Goal: Find specific page/section: Find specific page/section

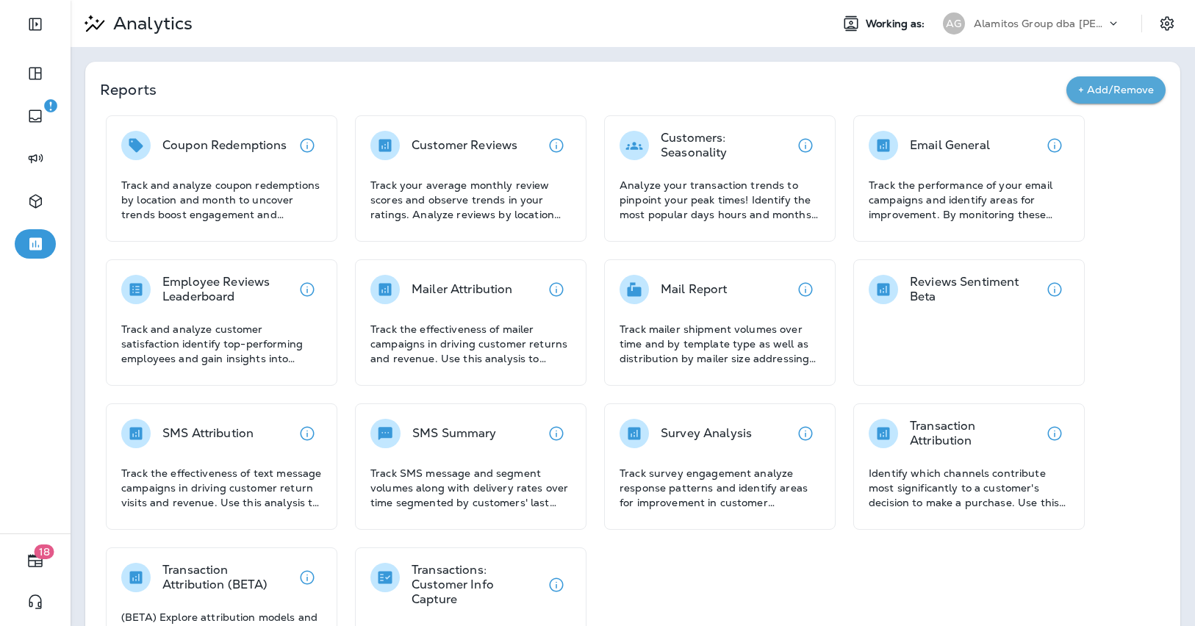
click at [1032, 33] on div "Alamitos Group dba [PERSON_NAME]" at bounding box center [1040, 23] width 132 height 22
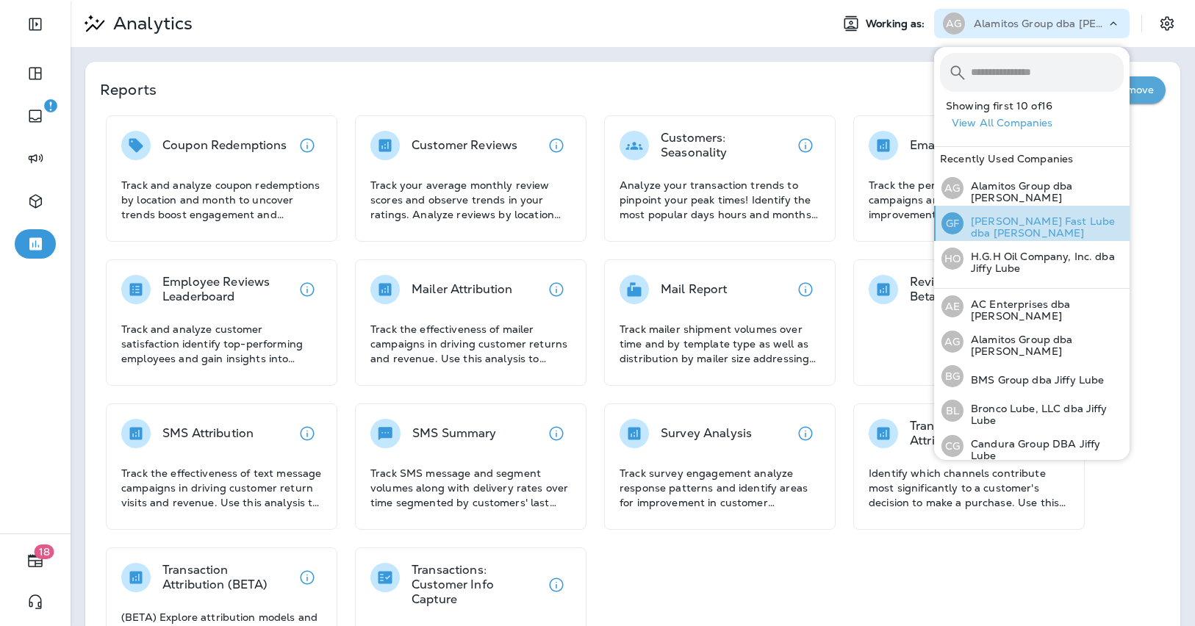
click at [1016, 228] on p "[PERSON_NAME] Fast Lube dba [PERSON_NAME]" at bounding box center [1043, 227] width 160 height 24
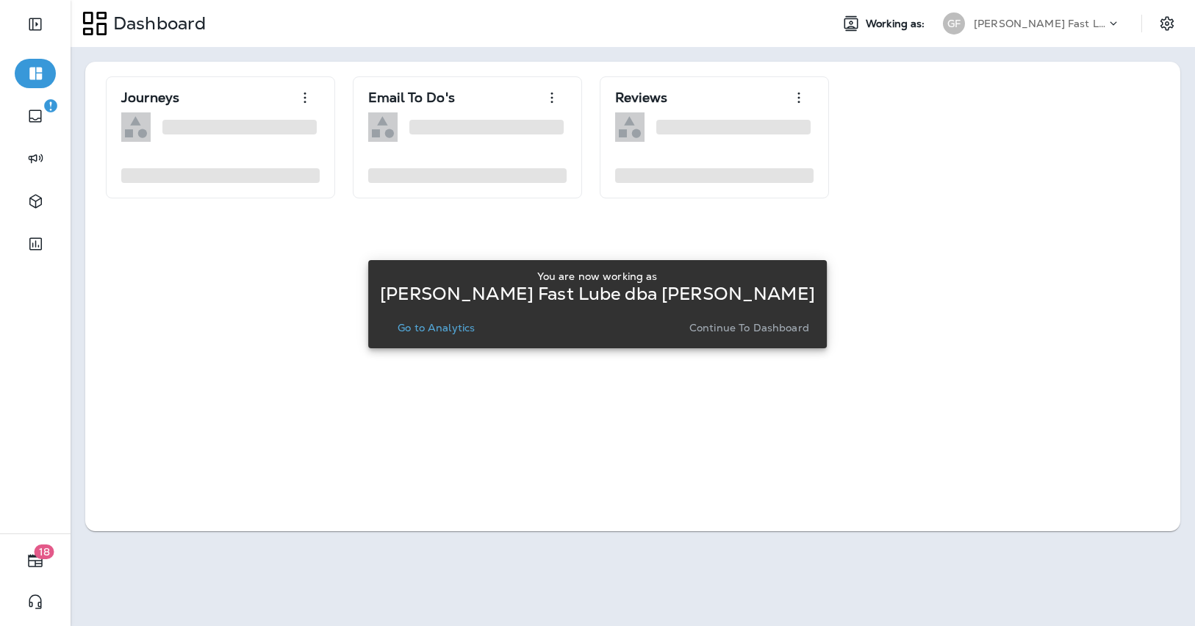
click at [701, 332] on p "Continue to Dashboard" at bounding box center [749, 328] width 120 height 12
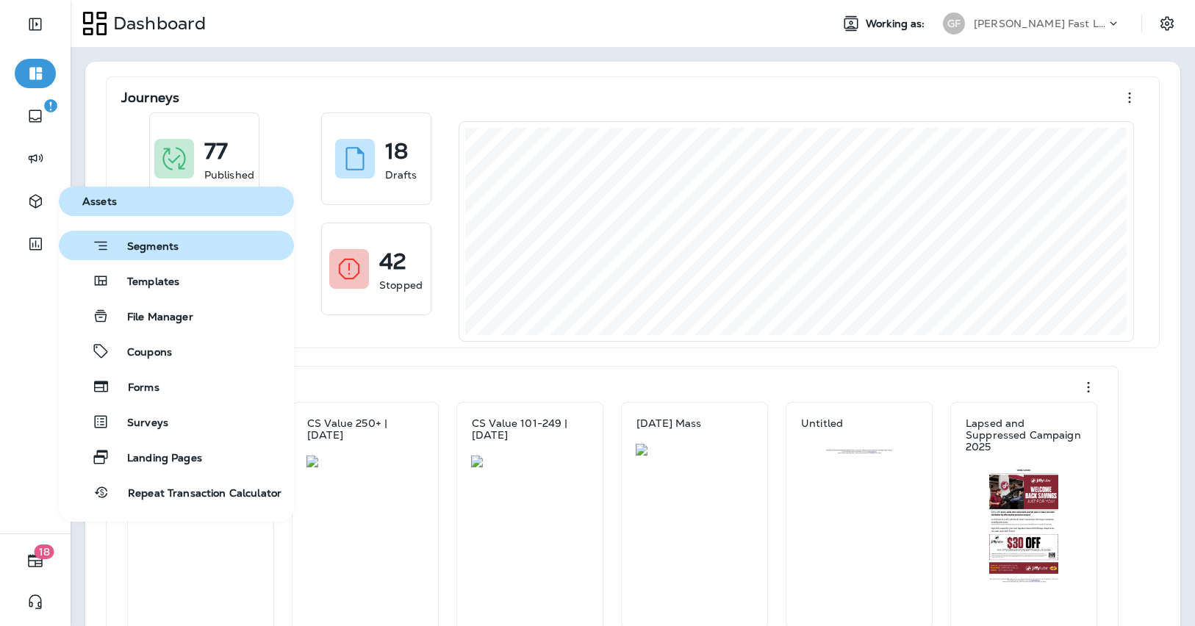
click at [157, 250] on span "Segments" at bounding box center [143, 247] width 69 height 15
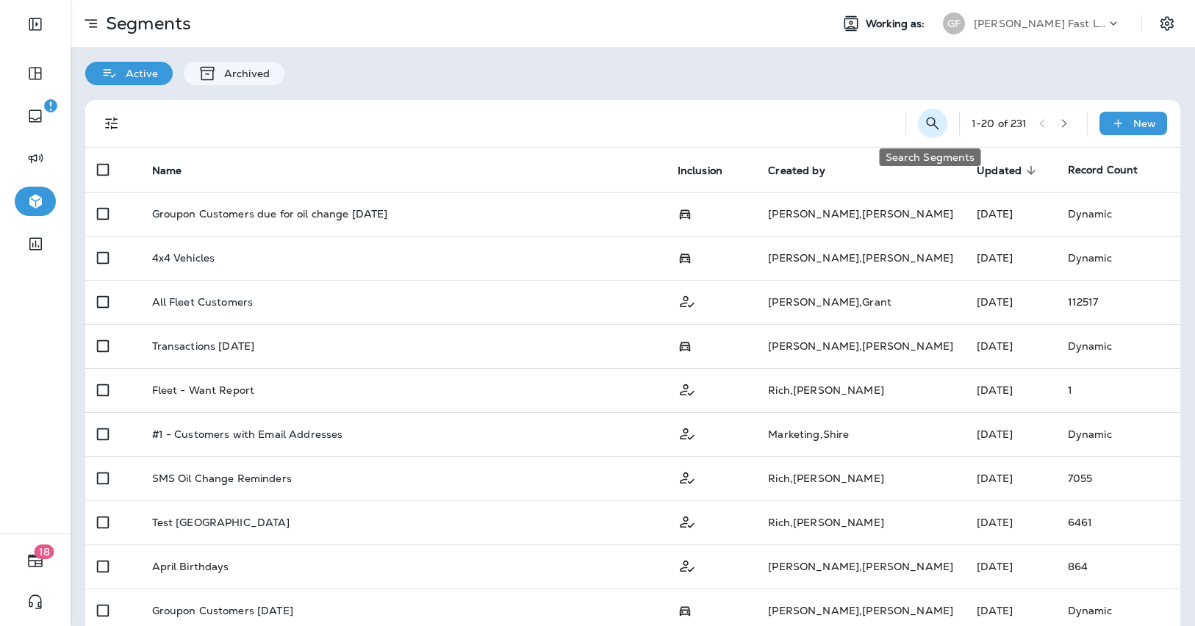
click at [933, 122] on icon "Search Segments" at bounding box center [933, 124] width 18 height 18
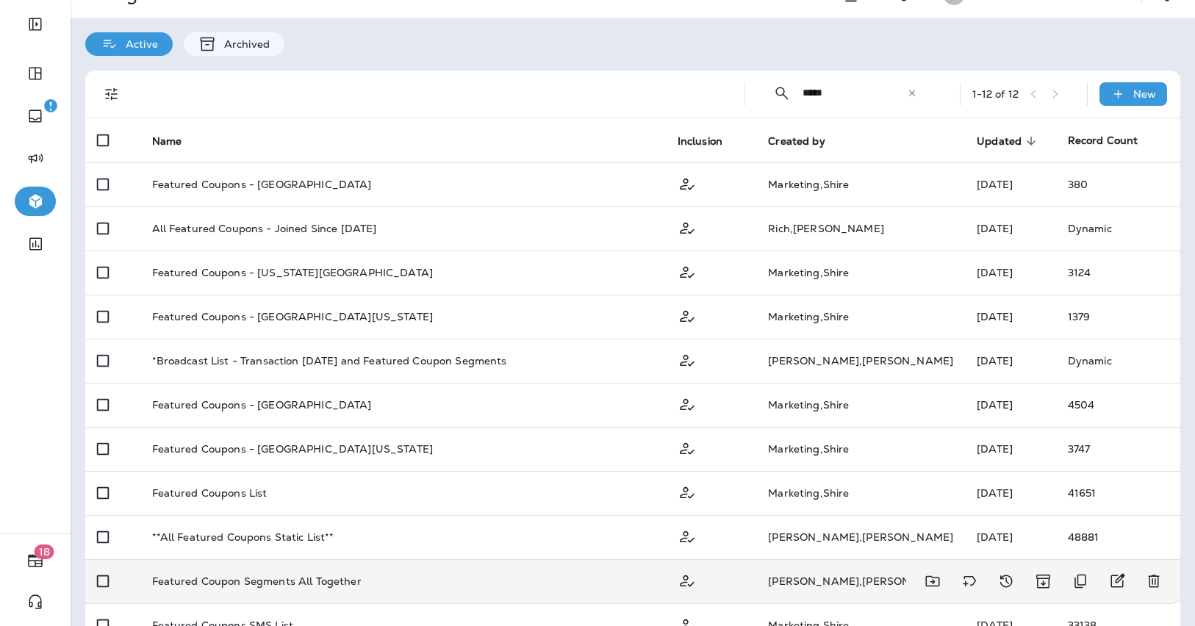
scroll to position [35, 0]
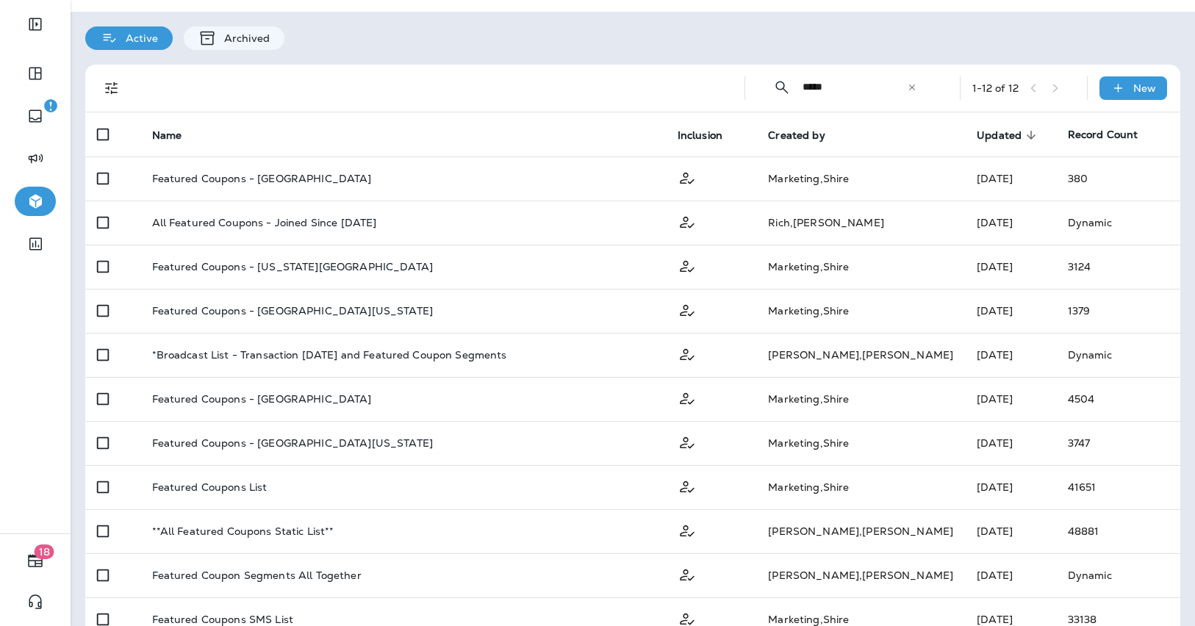
type input "*****"
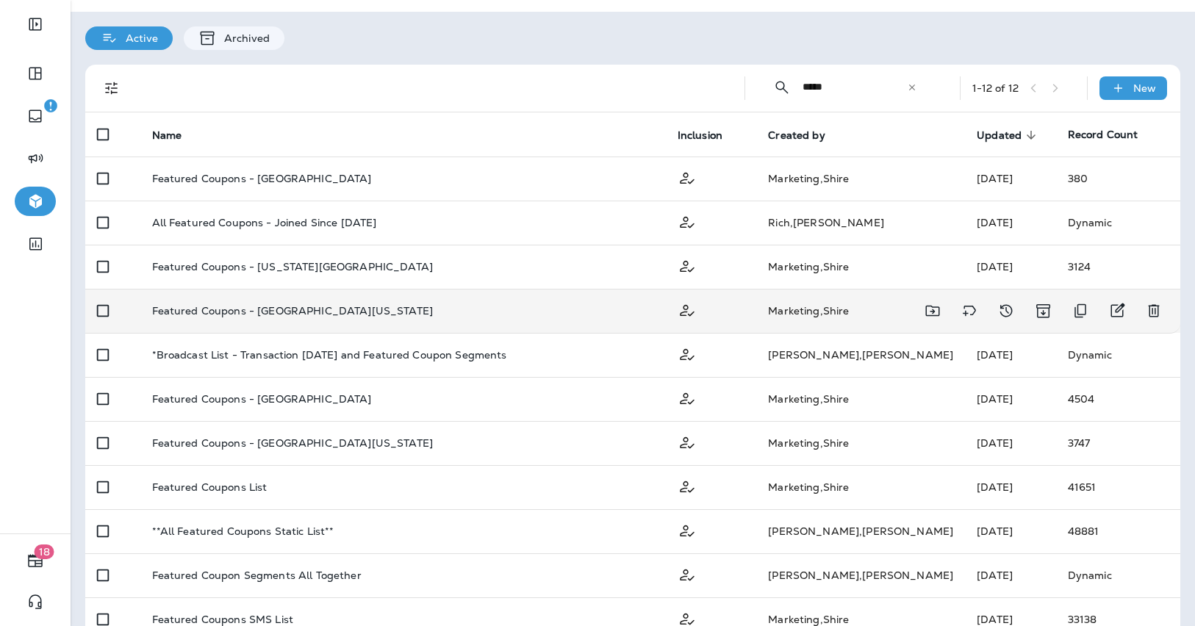
scroll to position [61, 0]
